Goal: Task Accomplishment & Management: Use online tool/utility

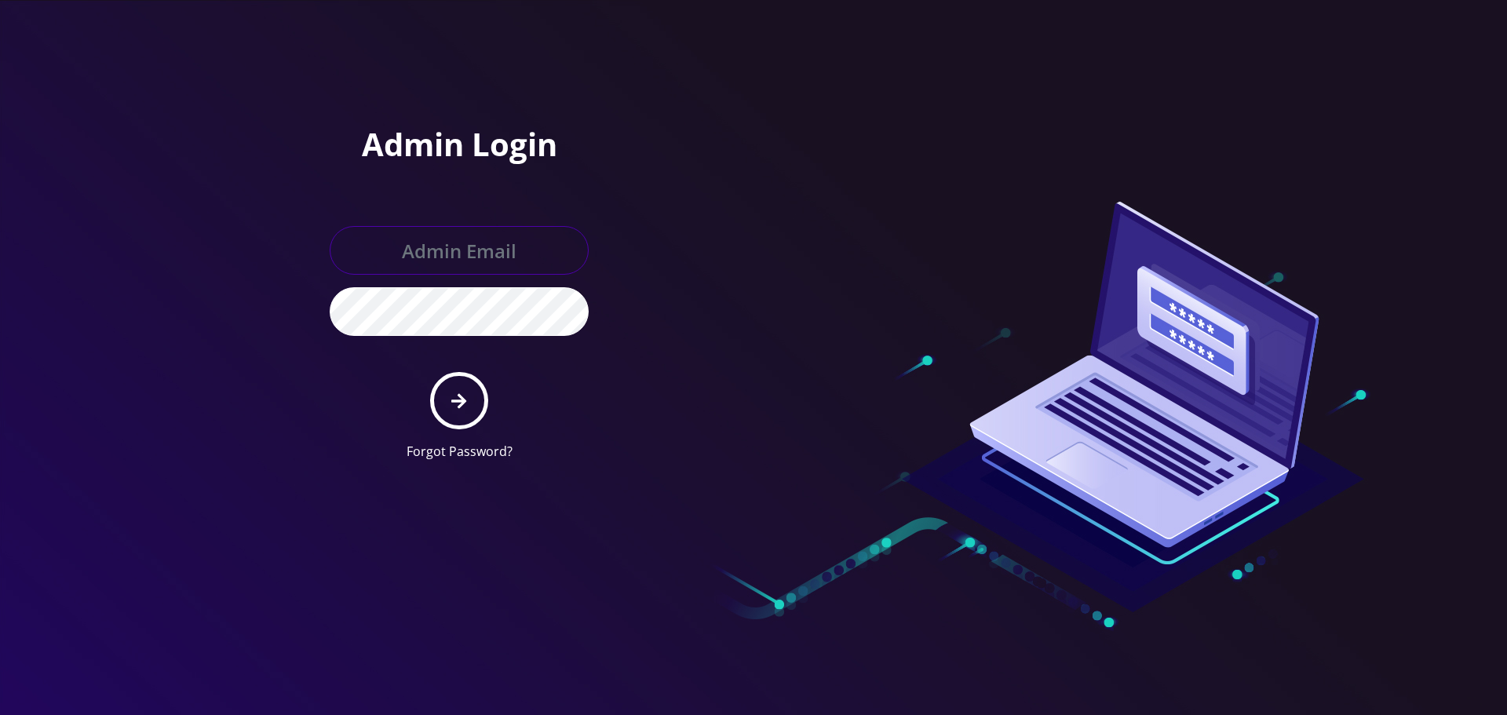
type input "[EMAIL_ADDRESS][DOMAIN_NAME]"
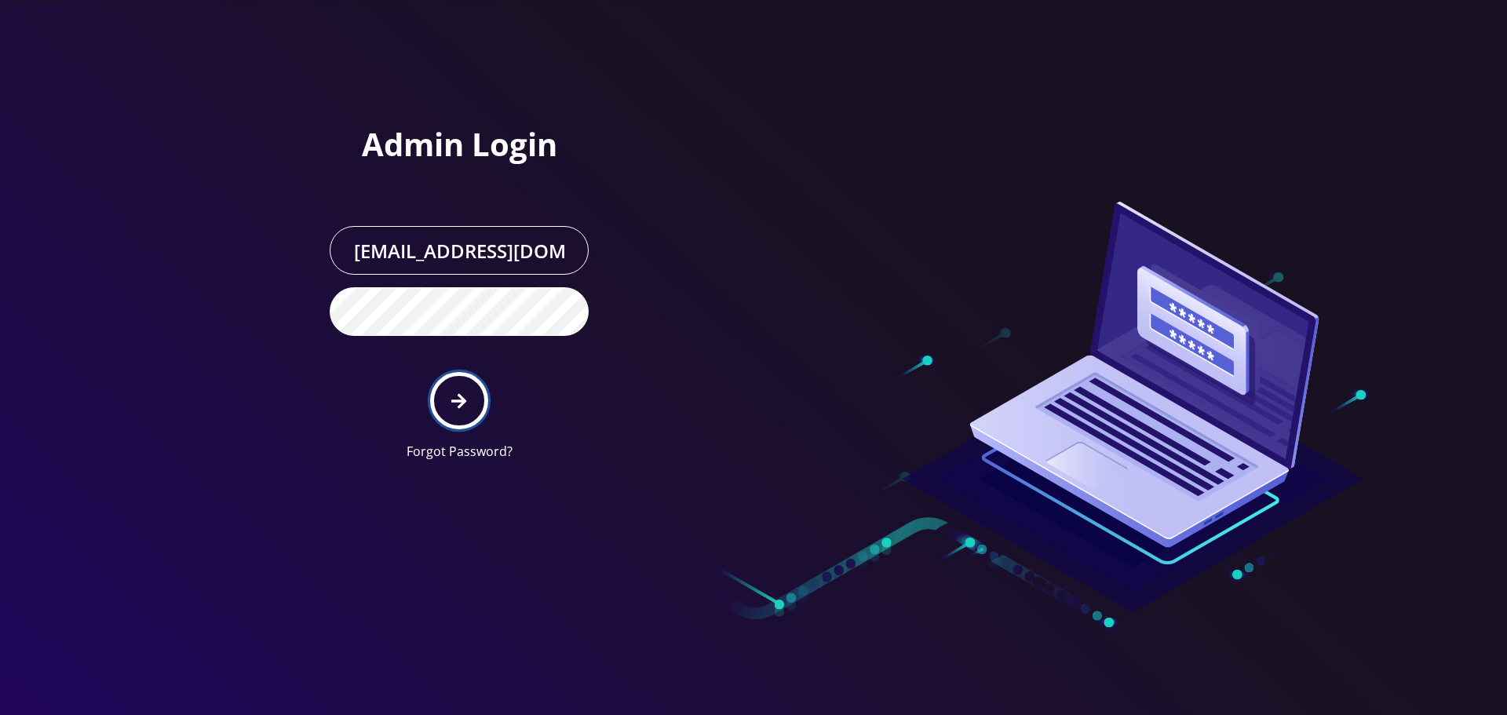
click at [452, 396] on icon "submit" at bounding box center [458, 400] width 15 height 17
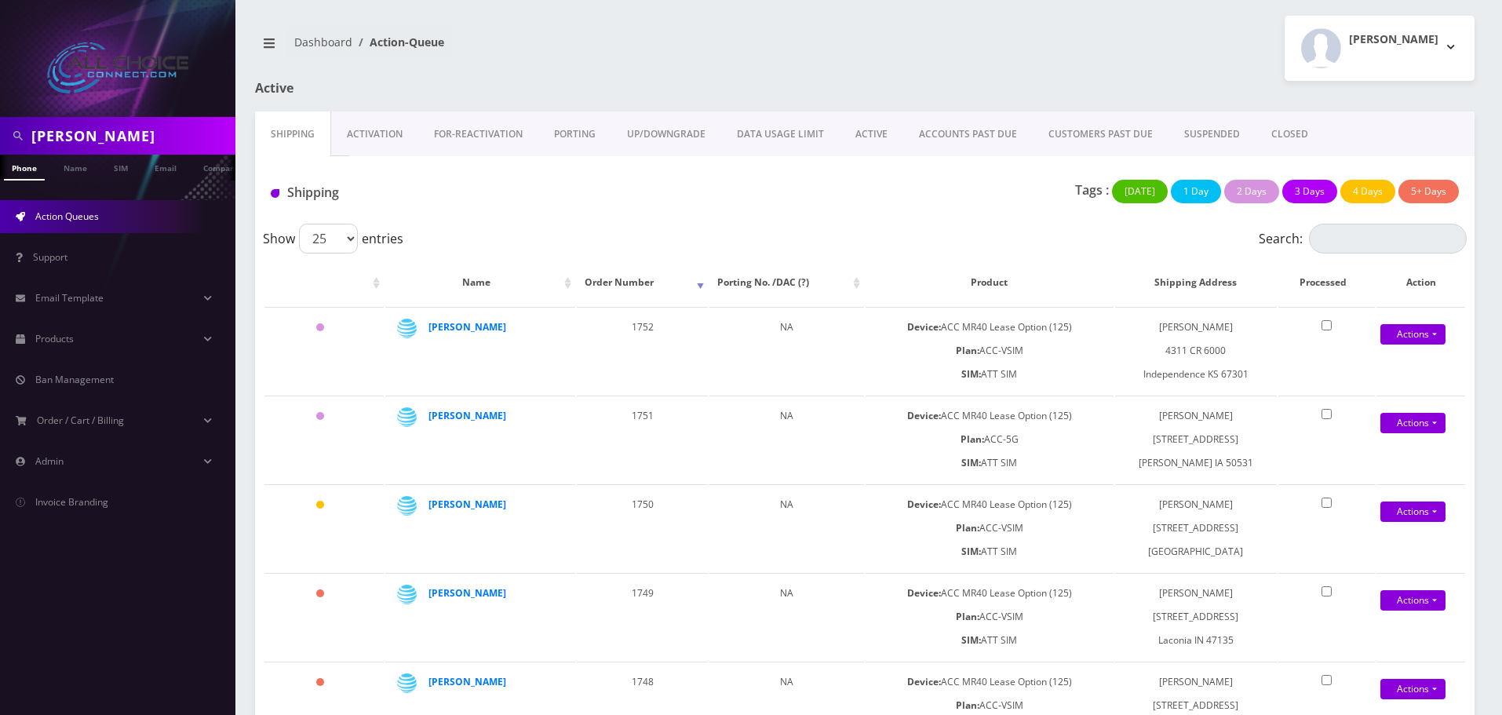
click at [83, 124] on input "crowley" at bounding box center [131, 136] width 200 height 30
paste input "welisongamer9@gmail.com"
type input "welisongamer9@gmail.com"
